Goal: Navigation & Orientation: Go to known website

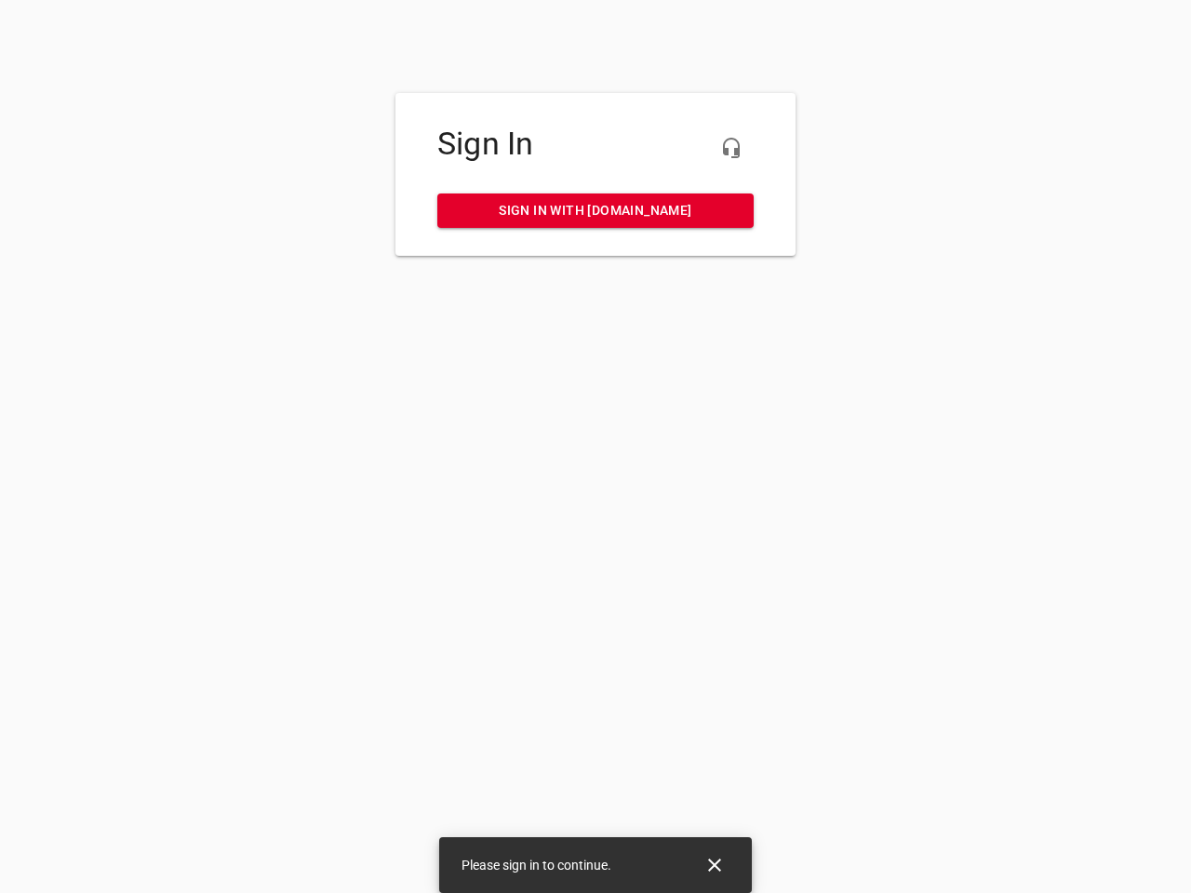
click at [731, 148] on icon "button" at bounding box center [731, 148] width 22 height 22
click at [714, 865] on icon "Close" at bounding box center [714, 865] width 13 height 13
